Goal: Task Accomplishment & Management: Manage account settings

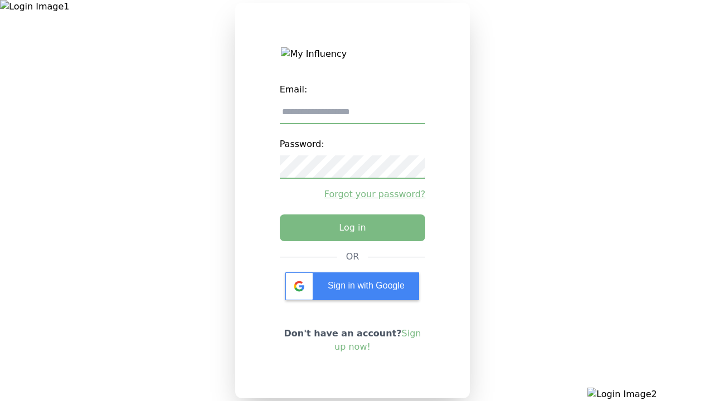
click at [352, 117] on input "email" at bounding box center [353, 112] width 146 height 23
type input "**********"
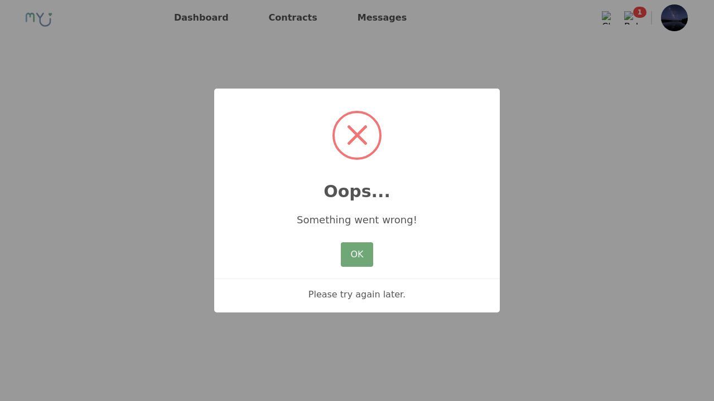
click at [344, 254] on button "OK" at bounding box center [357, 255] width 32 height 25
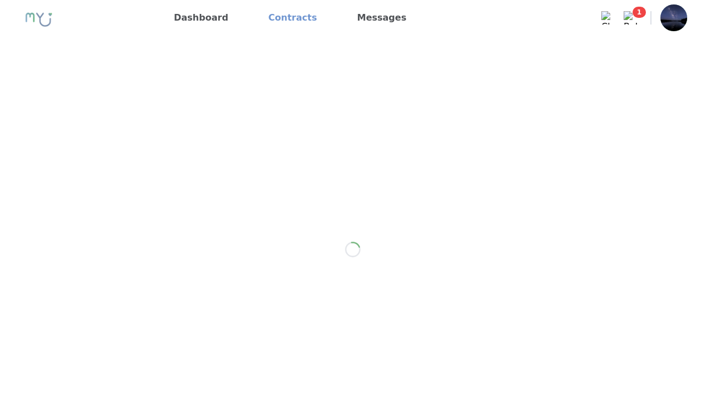
click at [268, 20] on link "Contracts" at bounding box center [292, 18] width 57 height 18
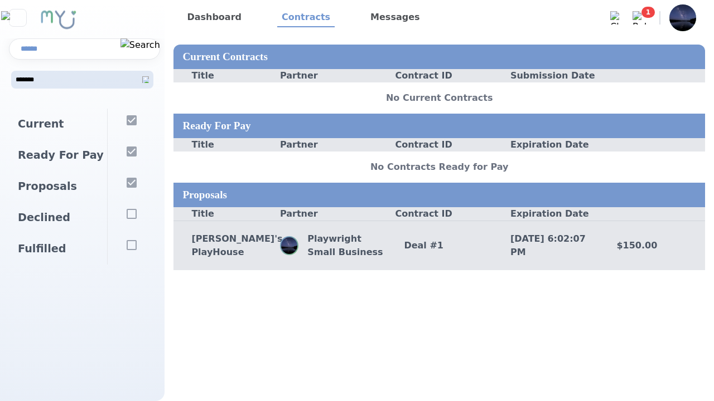
click at [256, 252] on div "[PERSON_NAME]'s PlayHouse" at bounding box center [226, 245] width 106 height 27
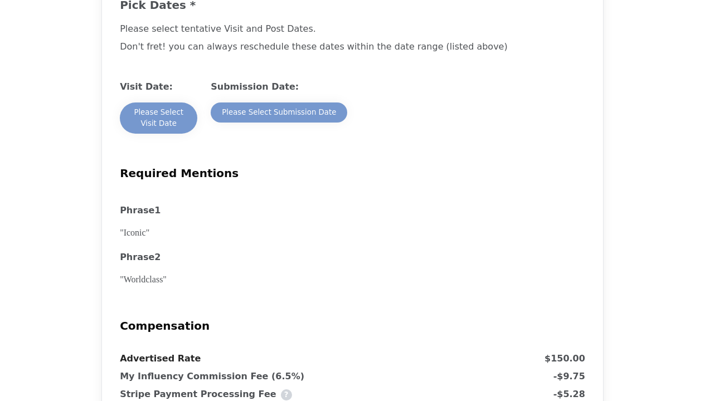
scroll to position [1171, 0]
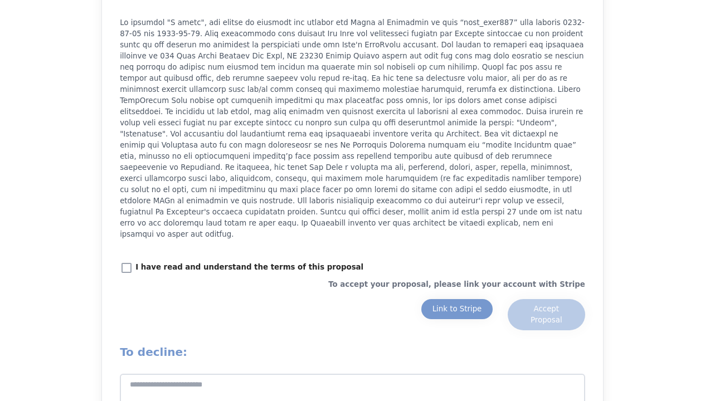
scroll to position [1505, 0]
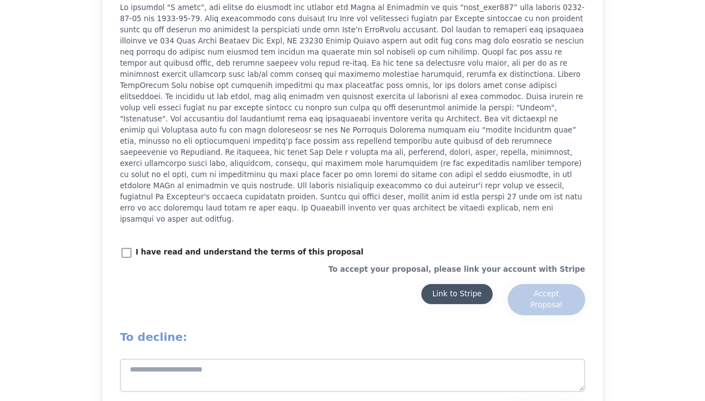
click at [440, 289] on div "Link to Stripe" at bounding box center [458, 294] width 50 height 11
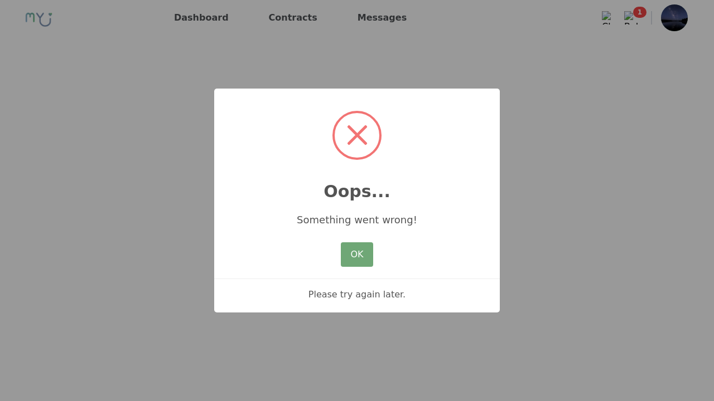
click at [362, 266] on button "OK" at bounding box center [357, 255] width 32 height 25
